Goal: Task Accomplishment & Management: Use online tool/utility

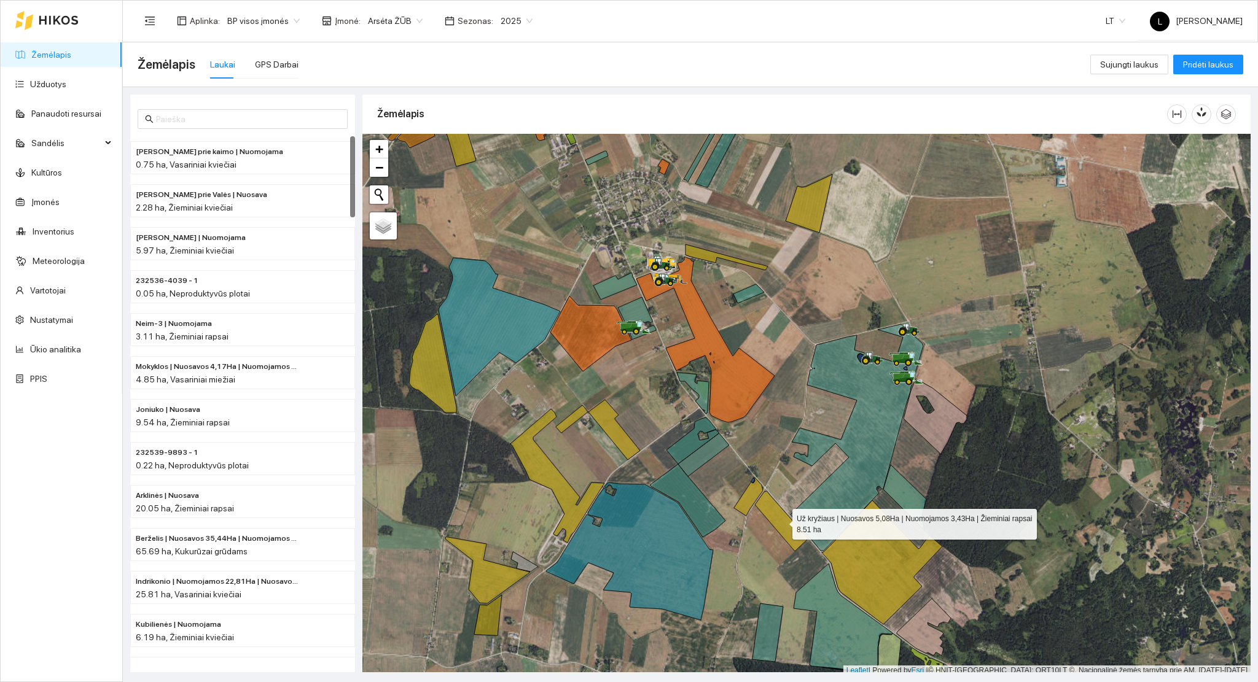
scroll to position [3, 0]
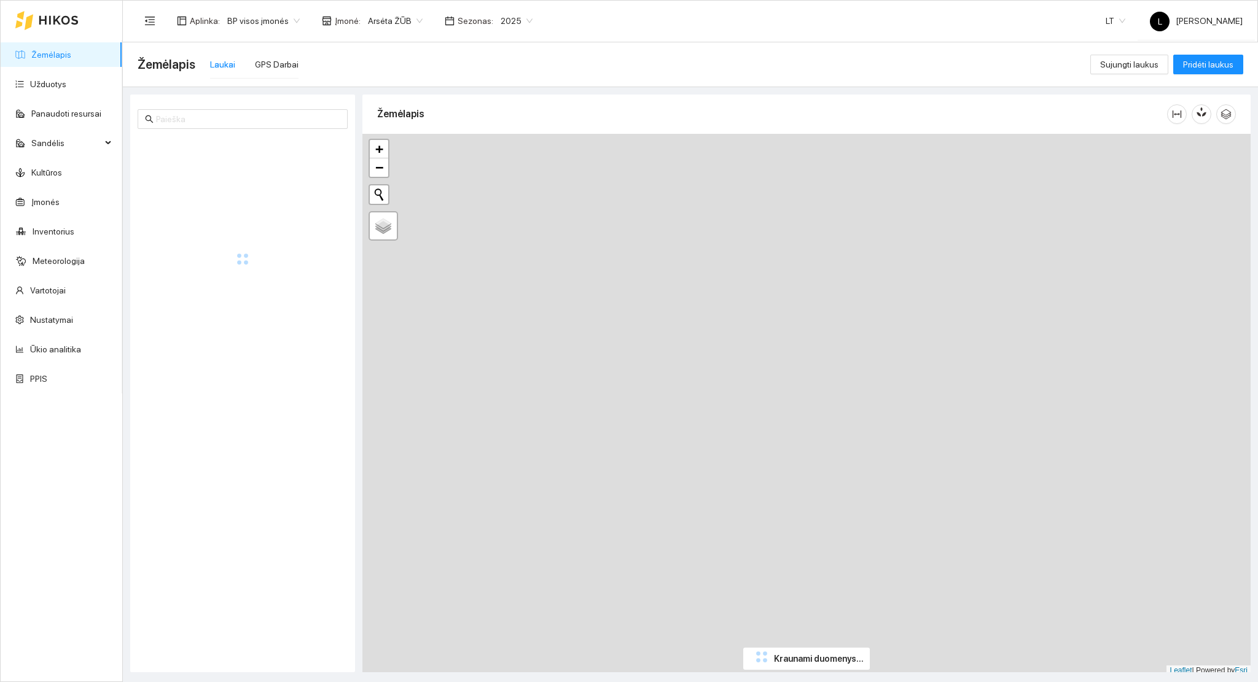
click at [41, 96] on ul "Žemėlapis Užduotys Panaudoti resursai Sandėlis Kultūros Įmonės Inventorius Mete…" at bounding box center [62, 217] width 122 height 354
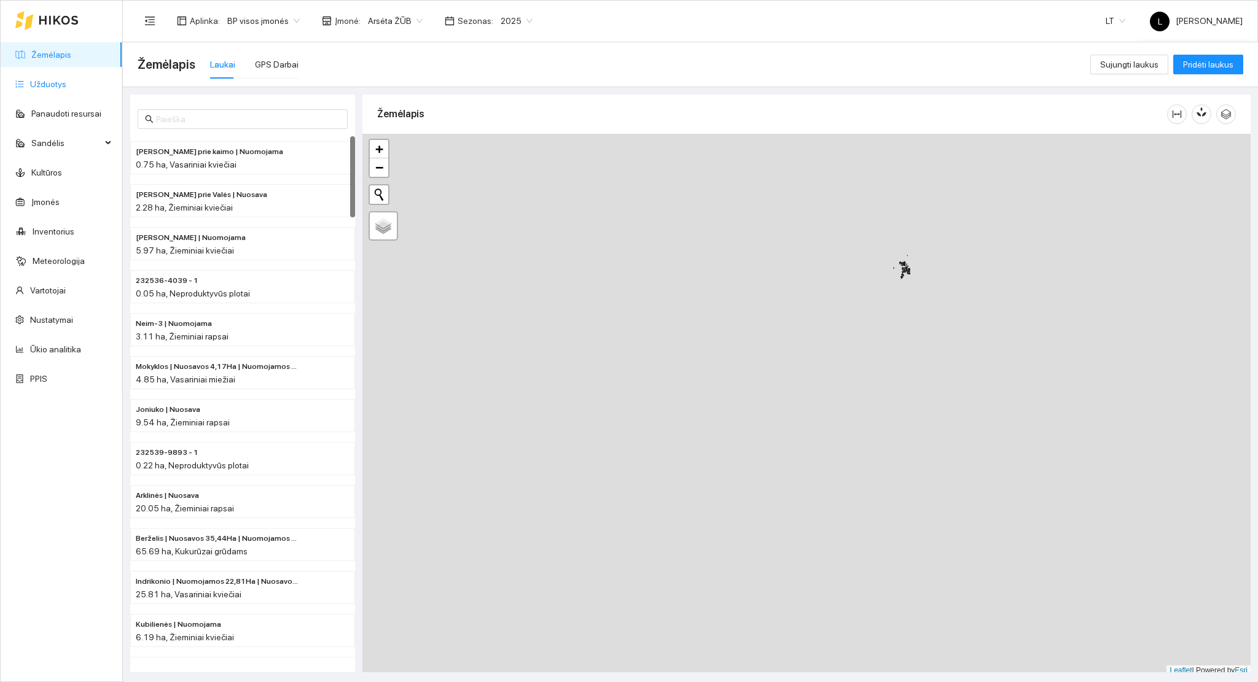
click at [44, 88] on link "Užduotys" at bounding box center [48, 84] width 36 height 10
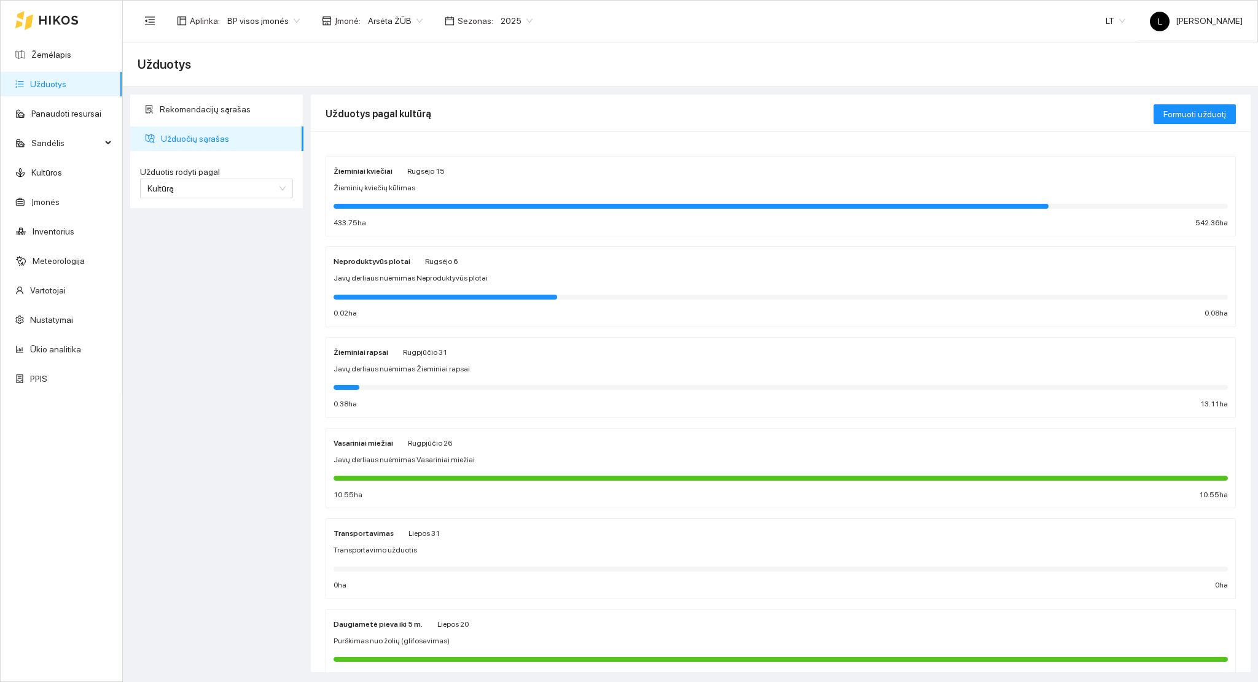
click at [549, 204] on div at bounding box center [691, 206] width 715 height 5
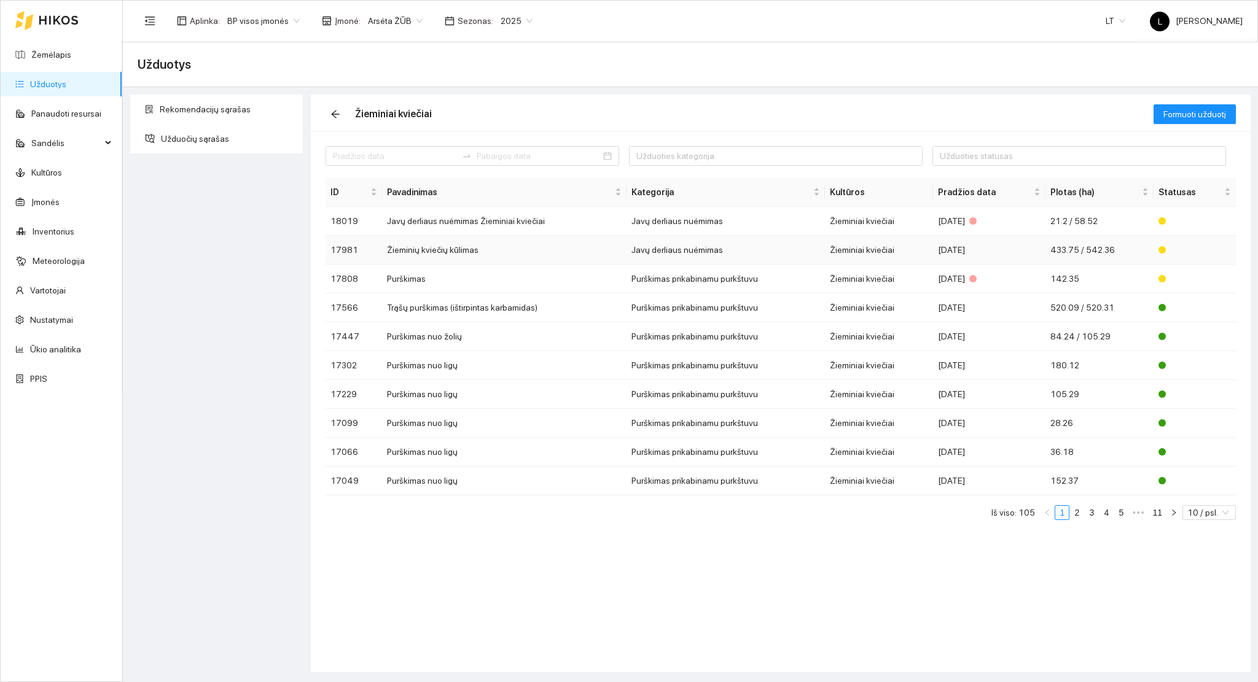
click at [893, 246] on td "Žieminiai kviečiai" at bounding box center [879, 250] width 108 height 29
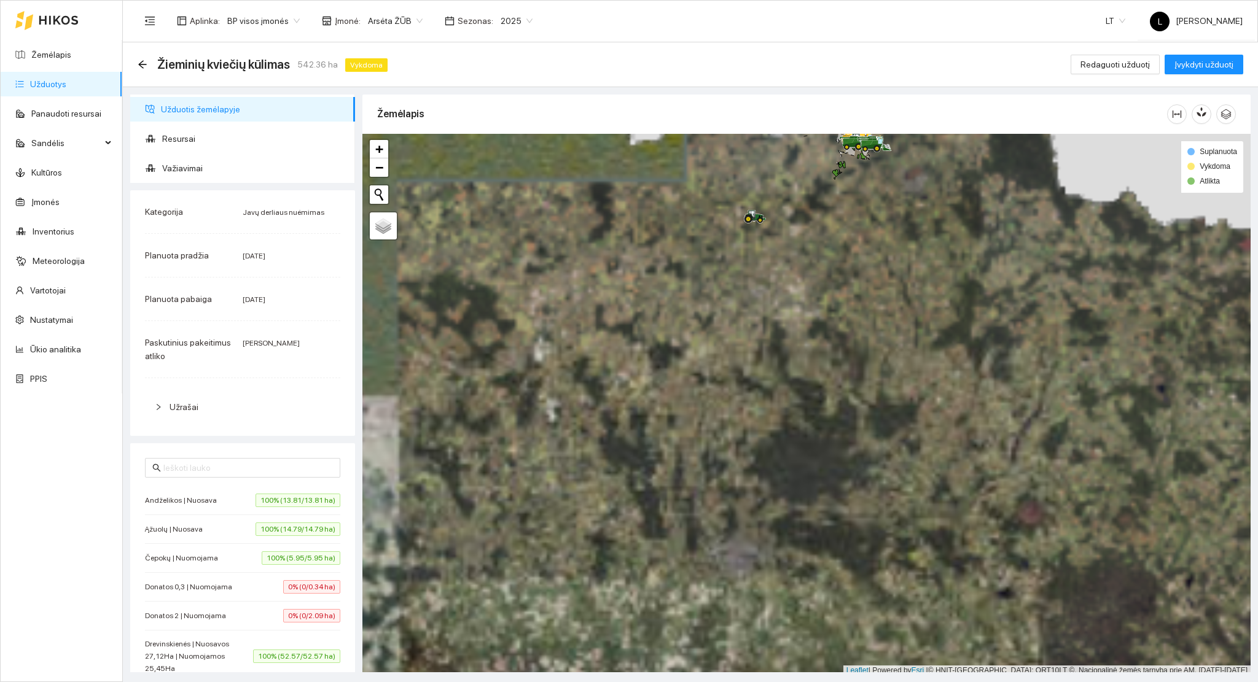
scroll to position [3, 0]
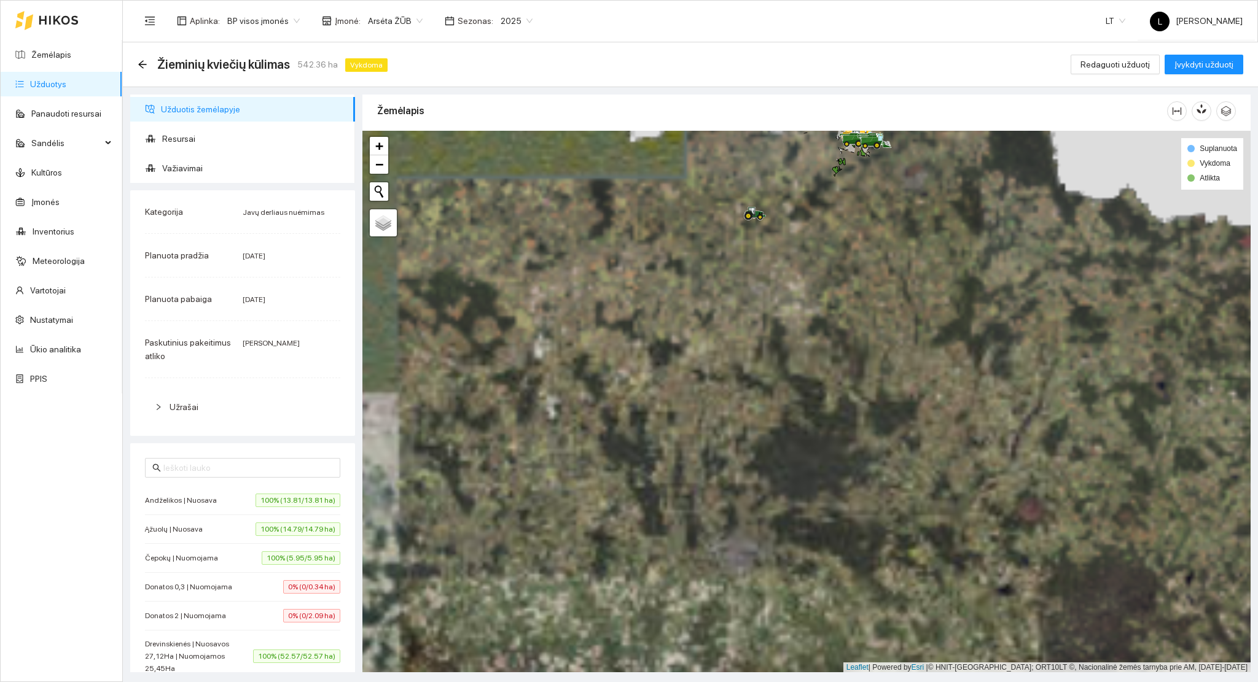
drag, startPoint x: 872, startPoint y: 260, endPoint x: 848, endPoint y: 426, distance: 167.7
click at [855, 407] on div at bounding box center [806, 402] width 888 height 542
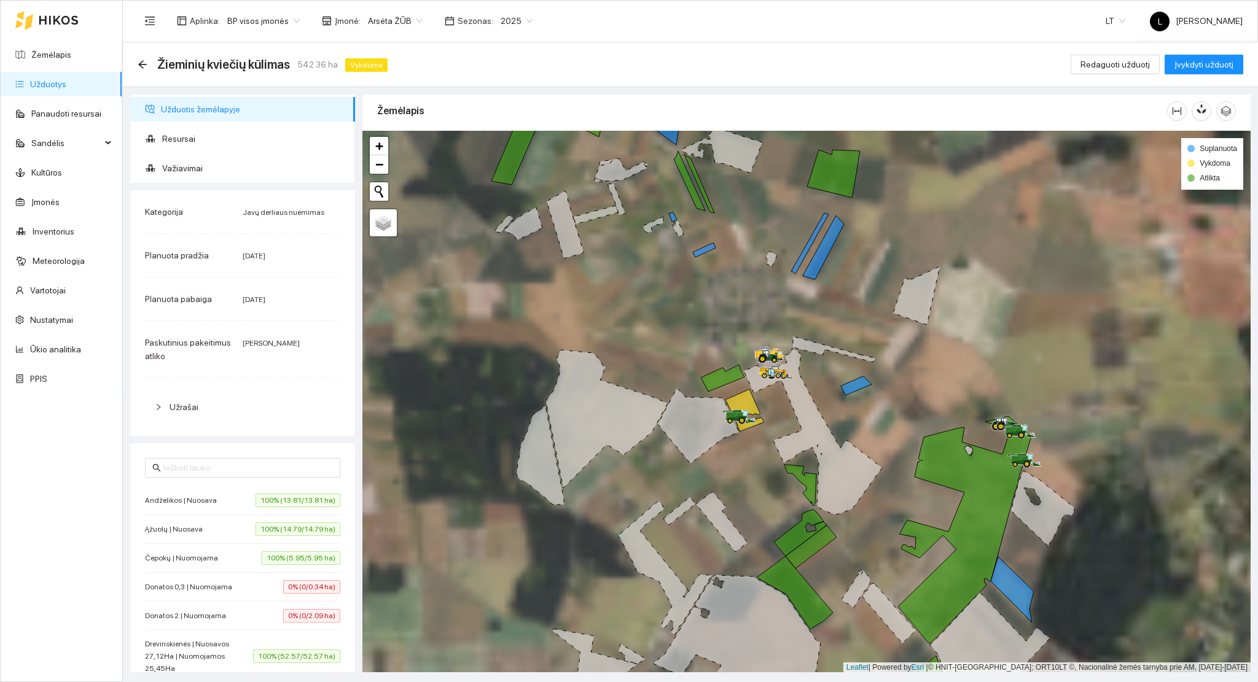
click at [738, 395] on icon at bounding box center [744, 410] width 38 height 42
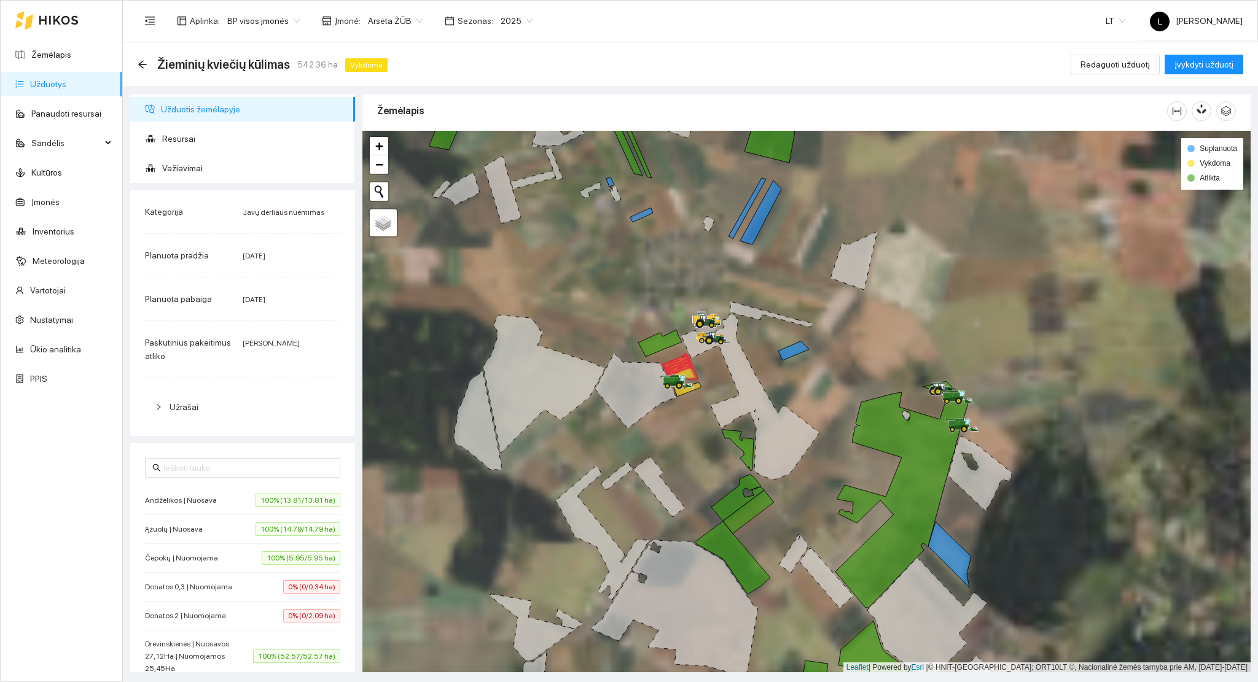
drag, startPoint x: 762, startPoint y: 415, endPoint x: 722, endPoint y: 394, distance: 44.8
click at [721, 394] on icon at bounding box center [750, 397] width 138 height 166
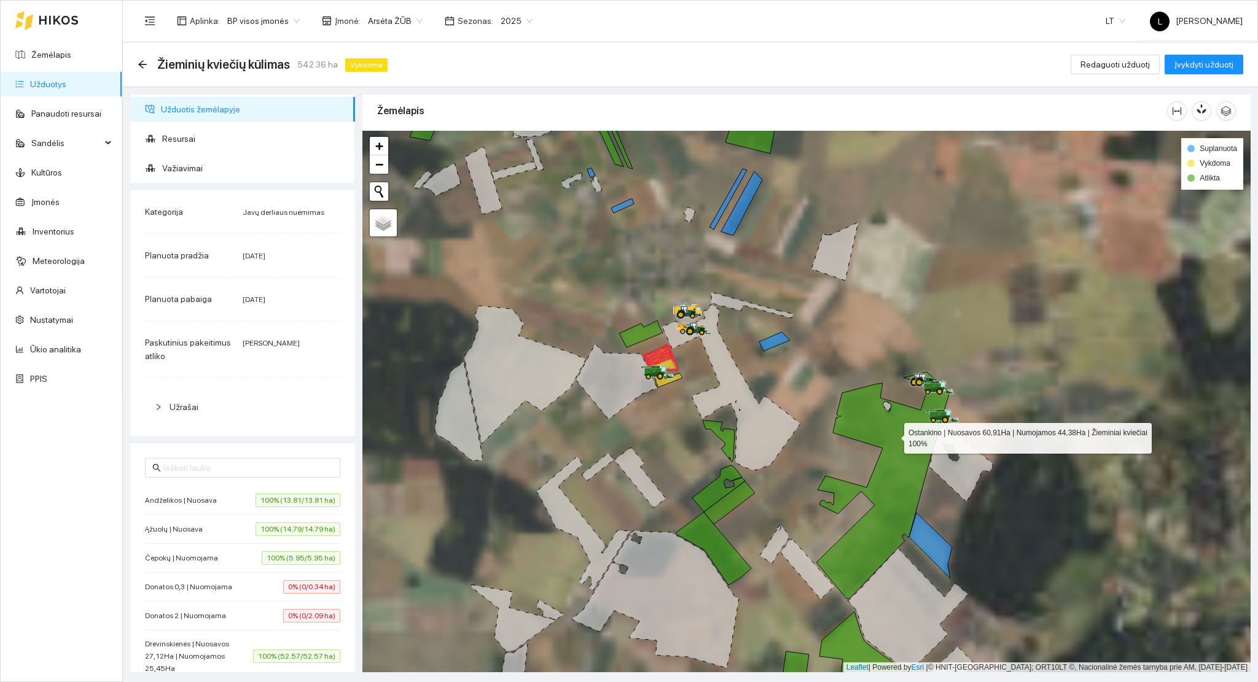
click at [896, 436] on icon at bounding box center [882, 485] width 133 height 227
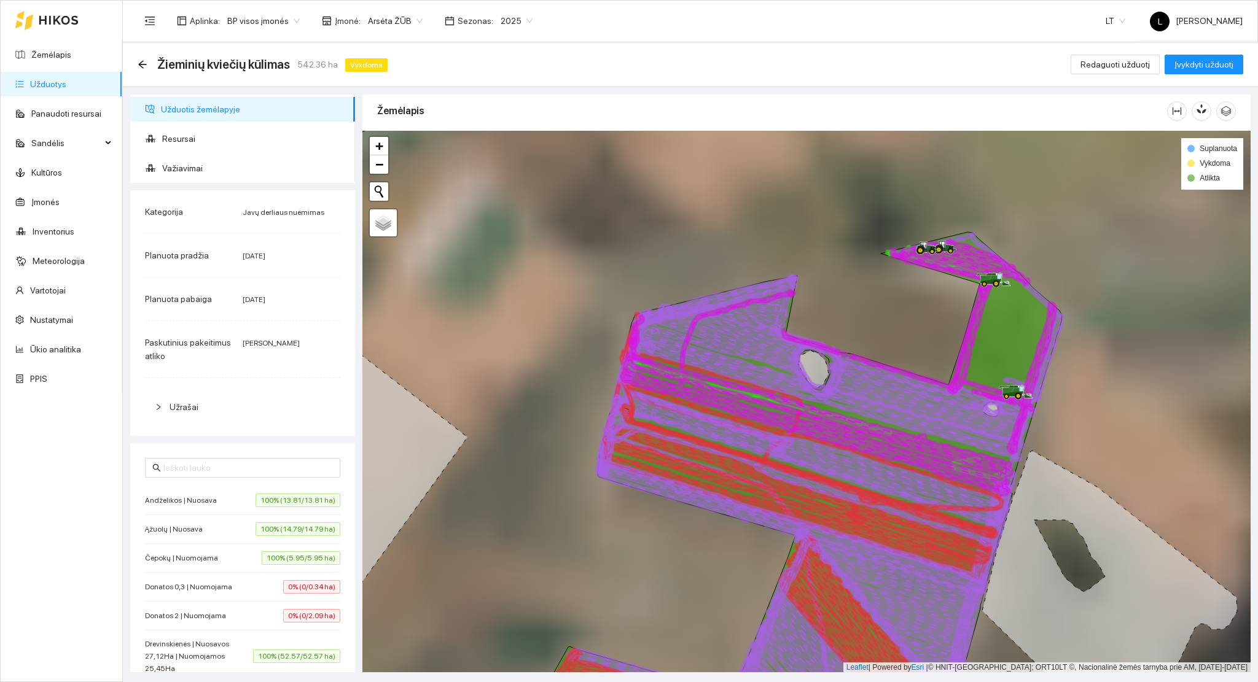
click at [955, 436] on icon at bounding box center [826, 377] width 394 height 170
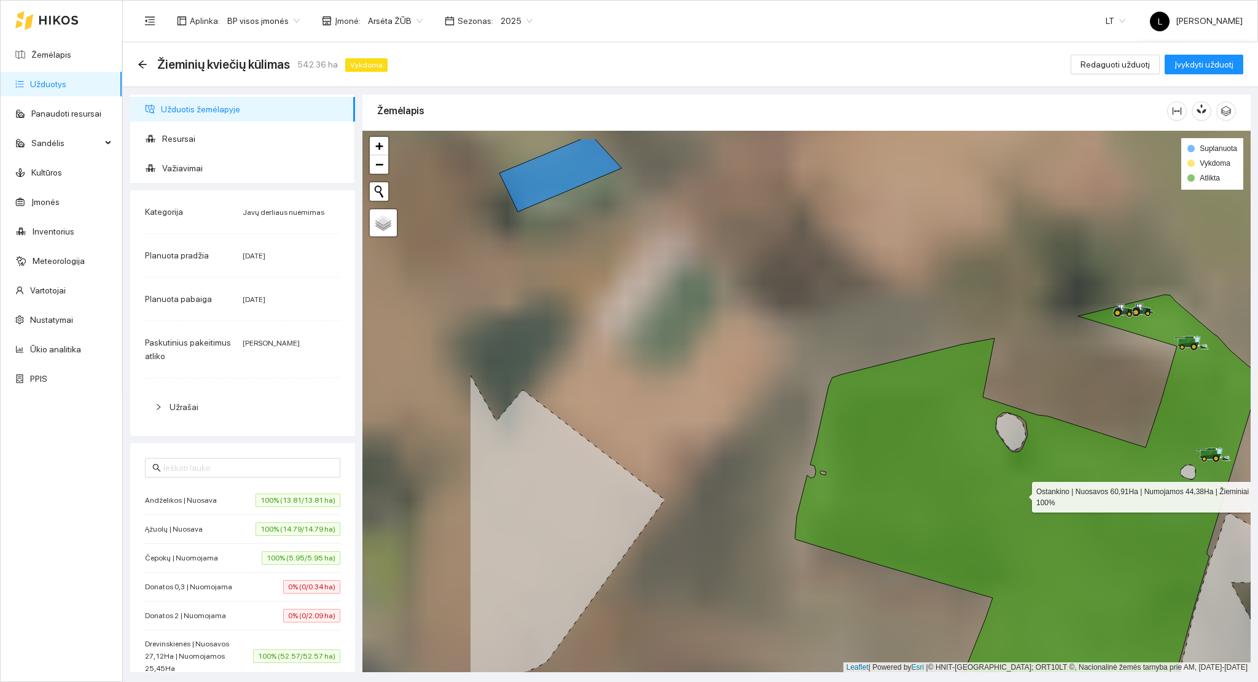
drag, startPoint x: 865, startPoint y: 455, endPoint x: 993, endPoint y: 494, distance: 134.4
click at [1017, 494] on icon at bounding box center [996, 543] width 525 height 496
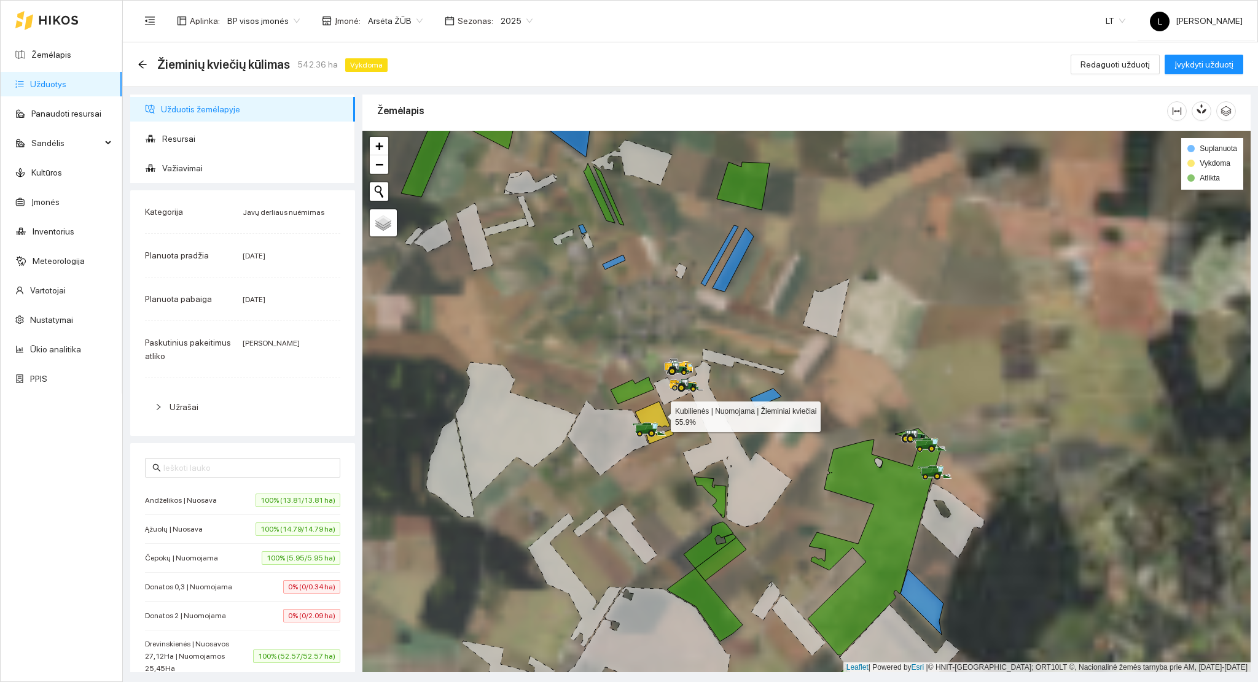
click at [660, 413] on icon at bounding box center [654, 423] width 38 height 42
click at [662, 418] on icon at bounding box center [654, 423] width 38 height 42
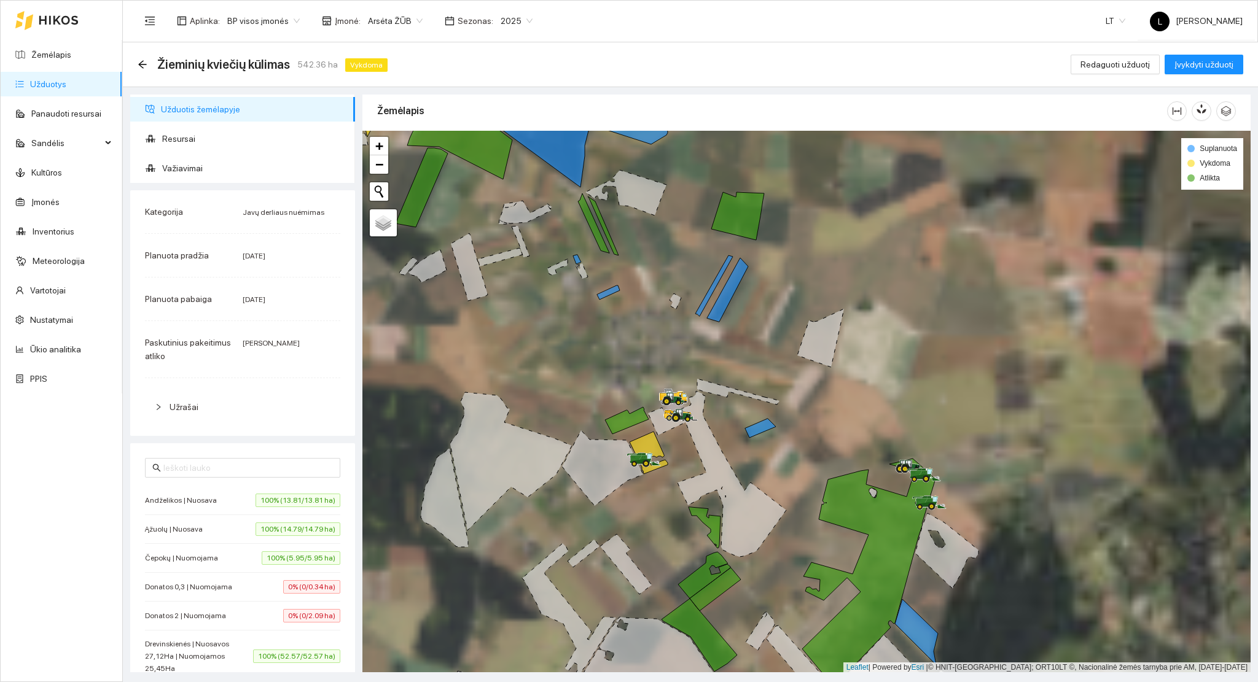
drag, startPoint x: 781, startPoint y: 396, endPoint x: 721, endPoint y: 510, distance: 128.6
click at [724, 520] on div at bounding box center [806, 402] width 888 height 542
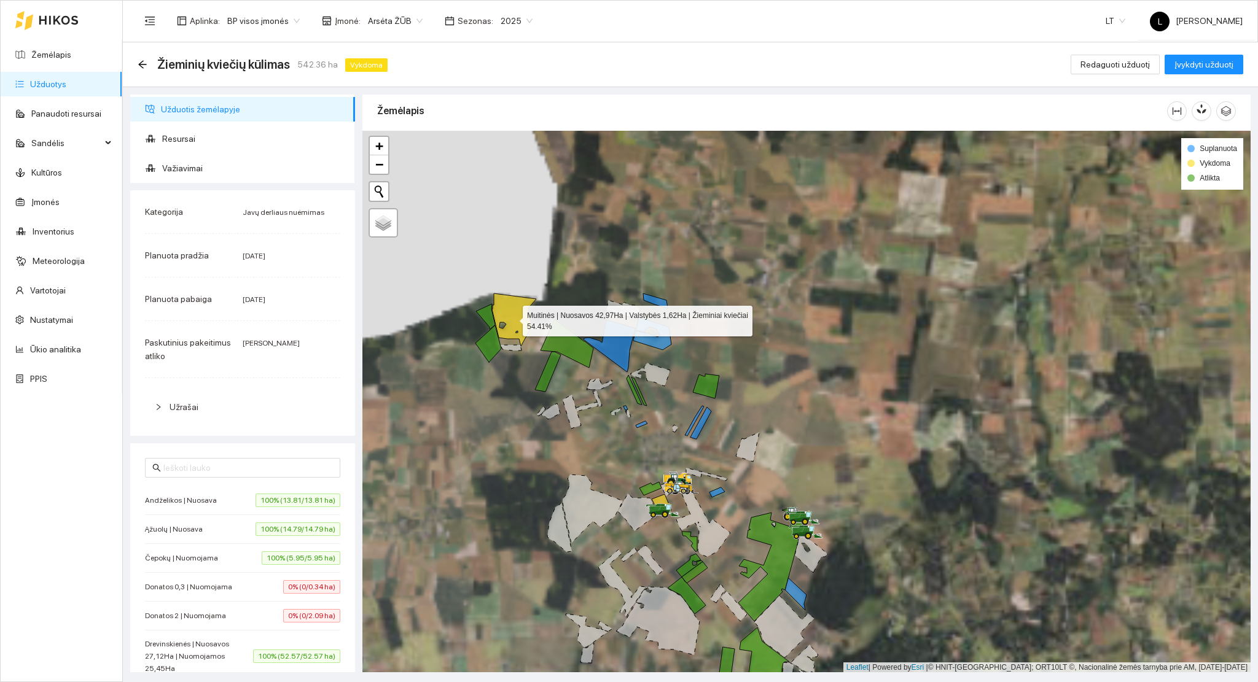
click at [506, 315] on icon at bounding box center [514, 320] width 44 height 53
click at [514, 315] on icon at bounding box center [511, 326] width 37 height 39
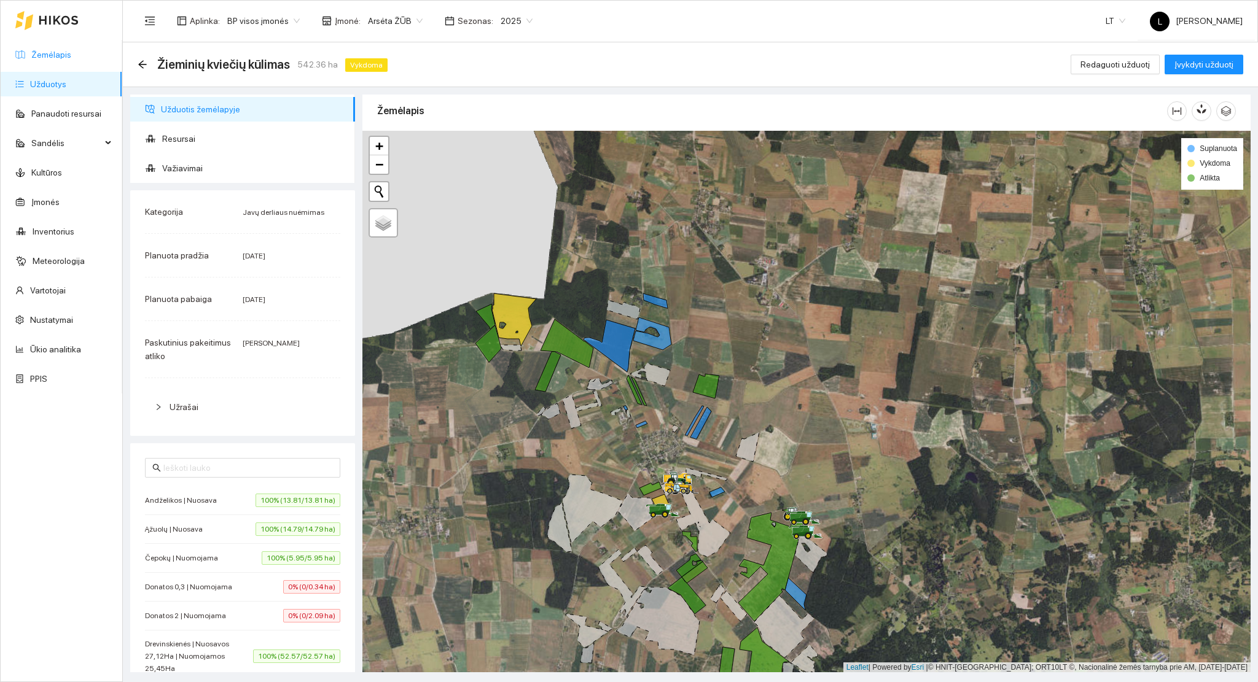
click at [71, 60] on link "Žemėlapis" at bounding box center [51, 55] width 40 height 10
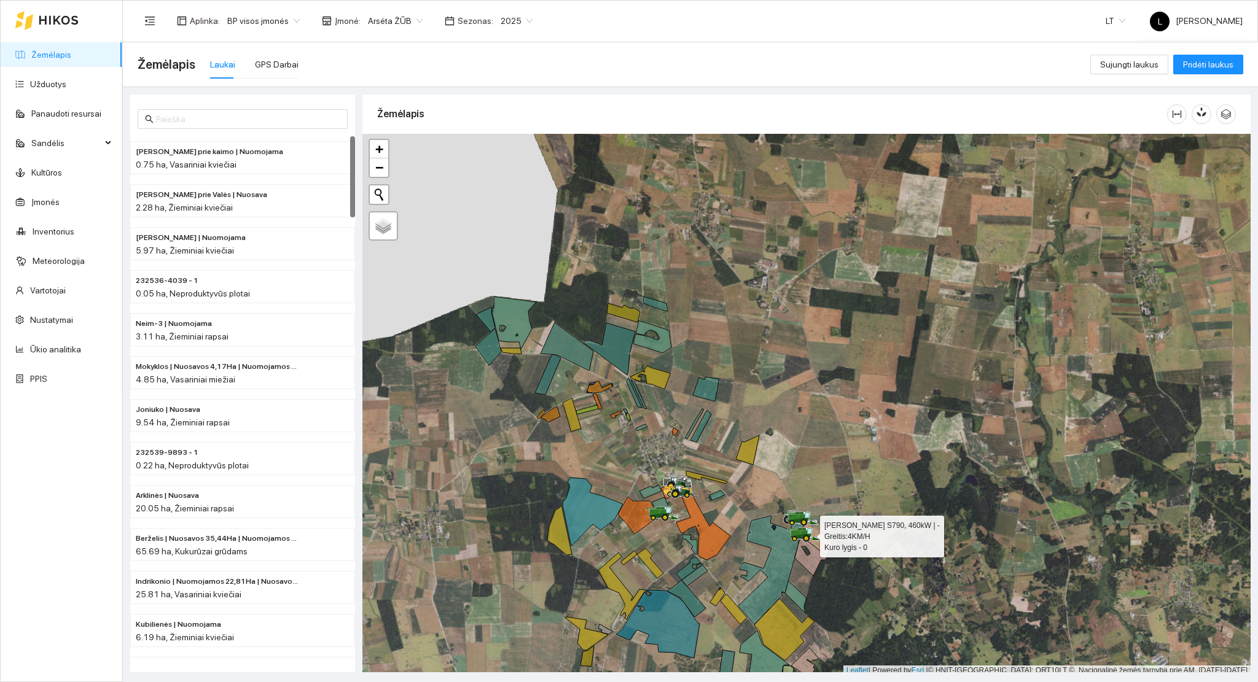
scroll to position [3, 0]
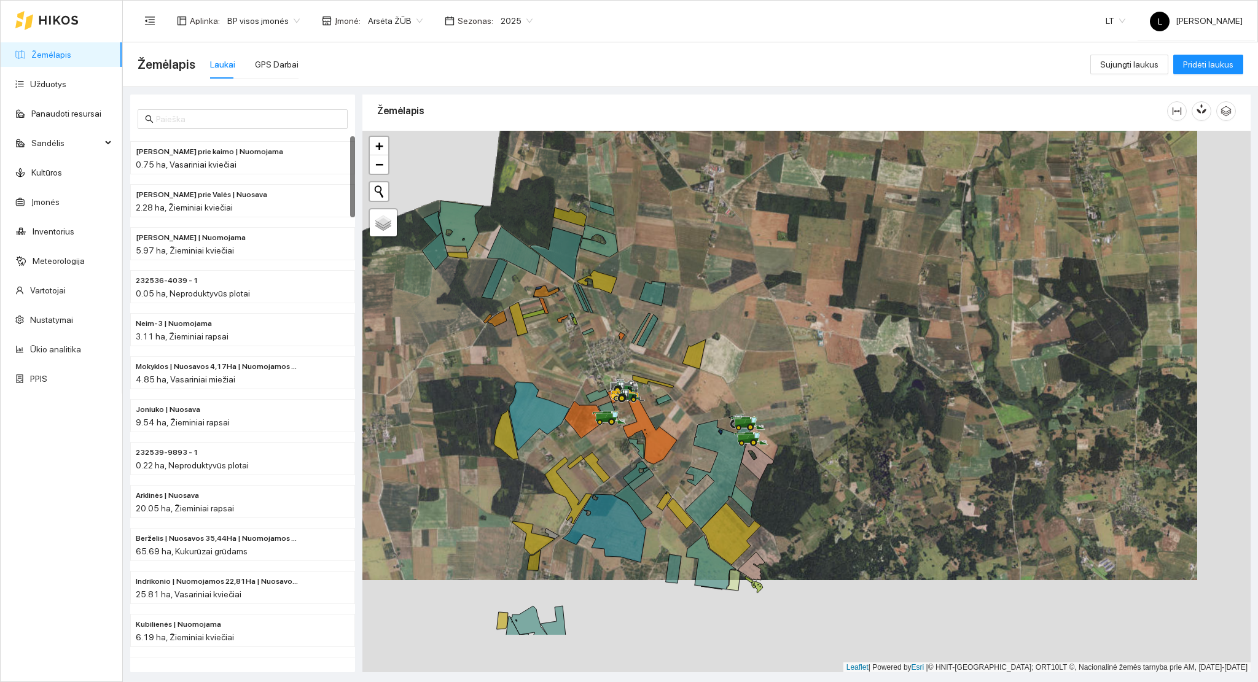
drag, startPoint x: 735, startPoint y: 436, endPoint x: 724, endPoint y: 411, distance: 27.5
click at [734, 432] on icon at bounding box center [751, 439] width 34 height 15
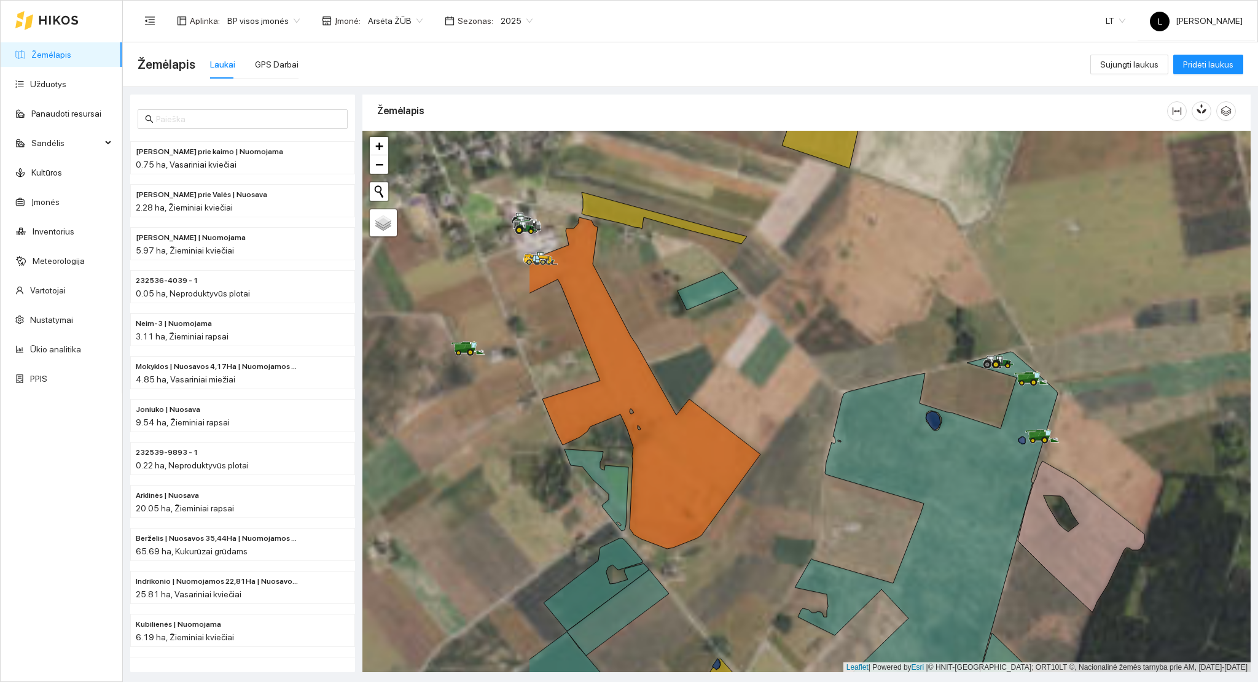
drag, startPoint x: 700, startPoint y: 423, endPoint x: 952, endPoint y: 407, distance: 251.8
click at [952, 407] on div at bounding box center [806, 402] width 888 height 542
